Goal: Navigation & Orientation: Find specific page/section

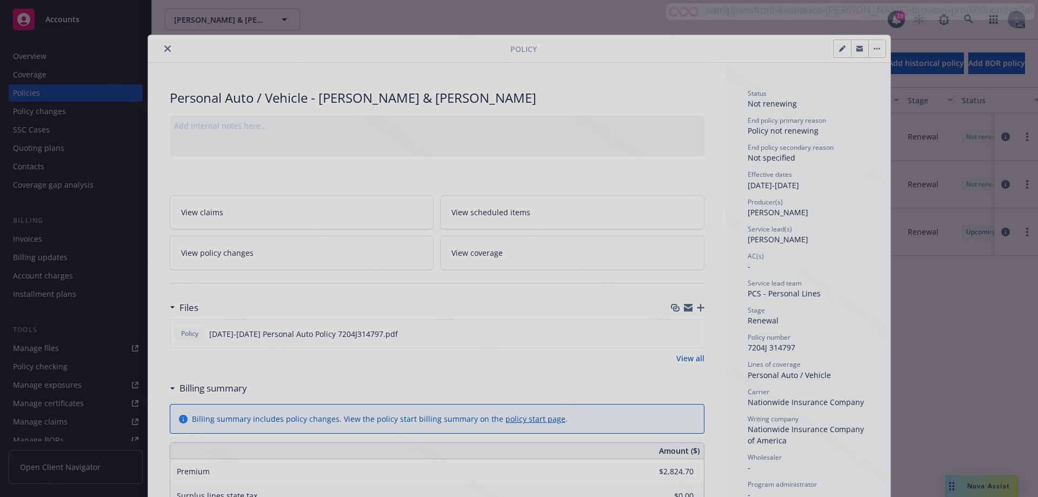
click at [163, 43] on div at bounding box center [519, 248] width 1038 height 497
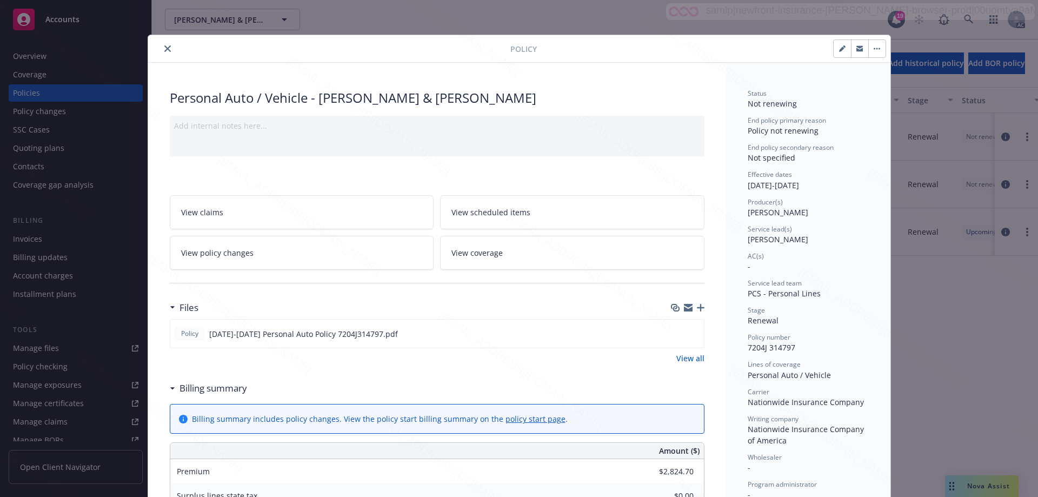
click at [689, 94] on div "Personal Auto / Vehicle - [PERSON_NAME] & [PERSON_NAME]" at bounding box center [437, 98] width 535 height 18
click at [164, 50] on icon "close" at bounding box center [167, 48] width 6 height 6
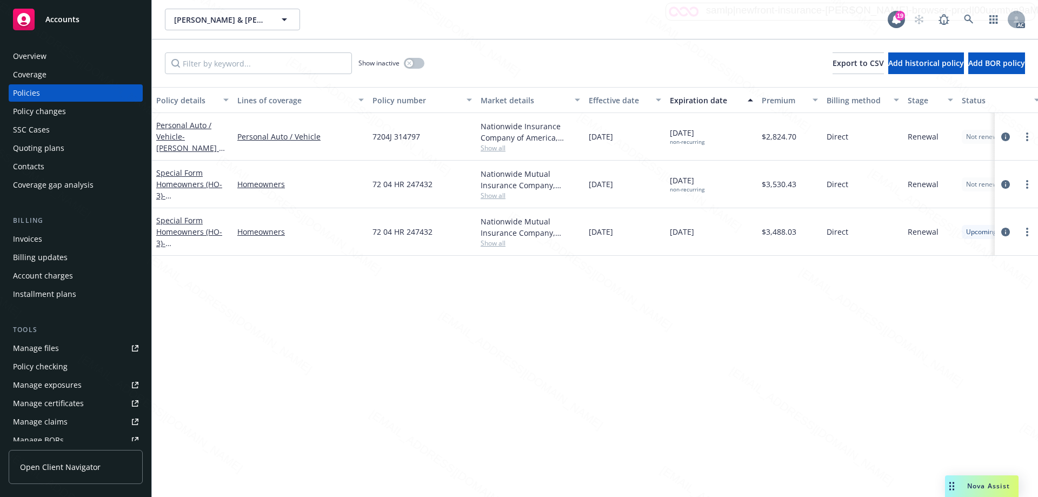
click at [44, 56] on div "Overview" at bounding box center [30, 56] width 34 height 17
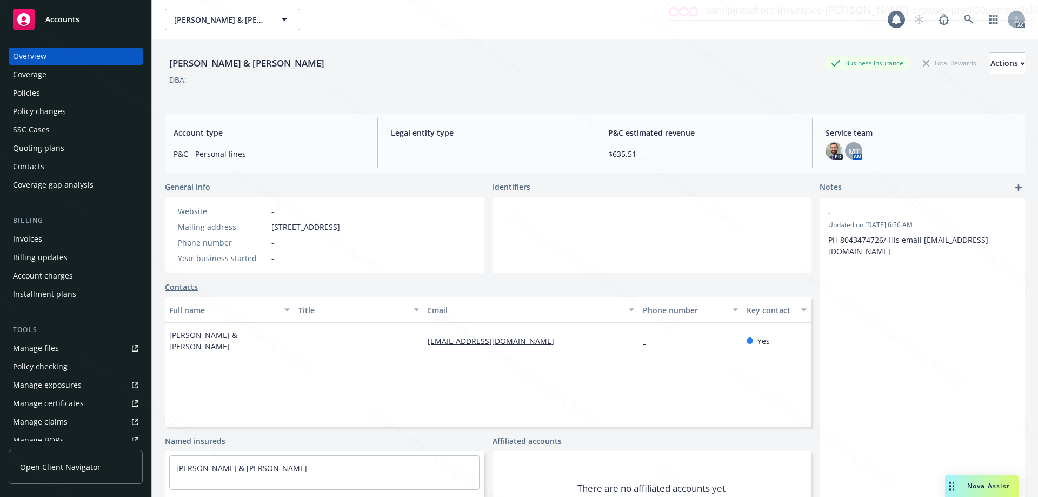
click at [82, 17] on div "Accounts" at bounding box center [75, 20] width 125 height 22
